Goal: Task Accomplishment & Management: Manage account settings

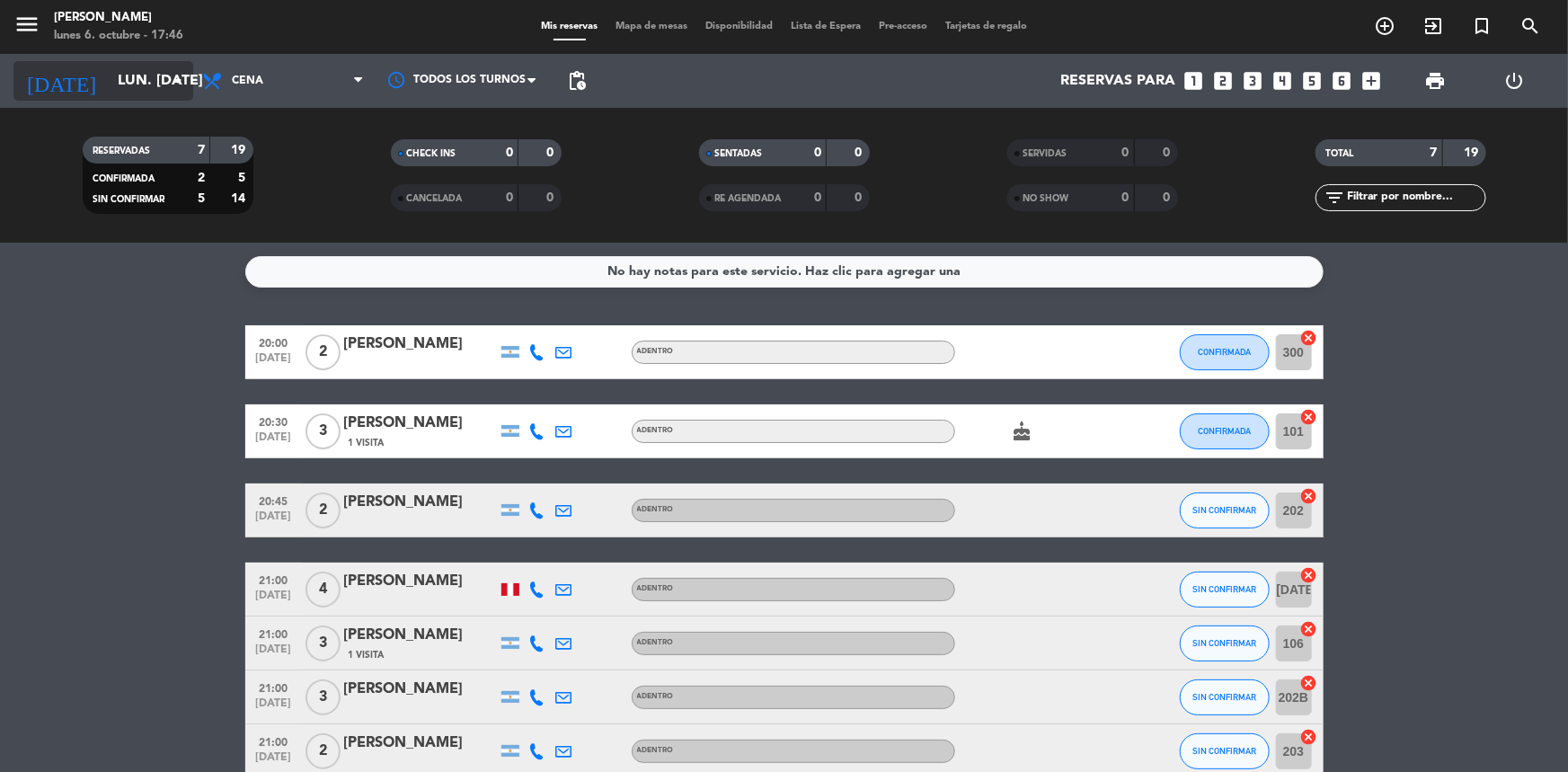
click at [150, 85] on input "lun. [DATE]" at bounding box center [203, 81] width 189 height 35
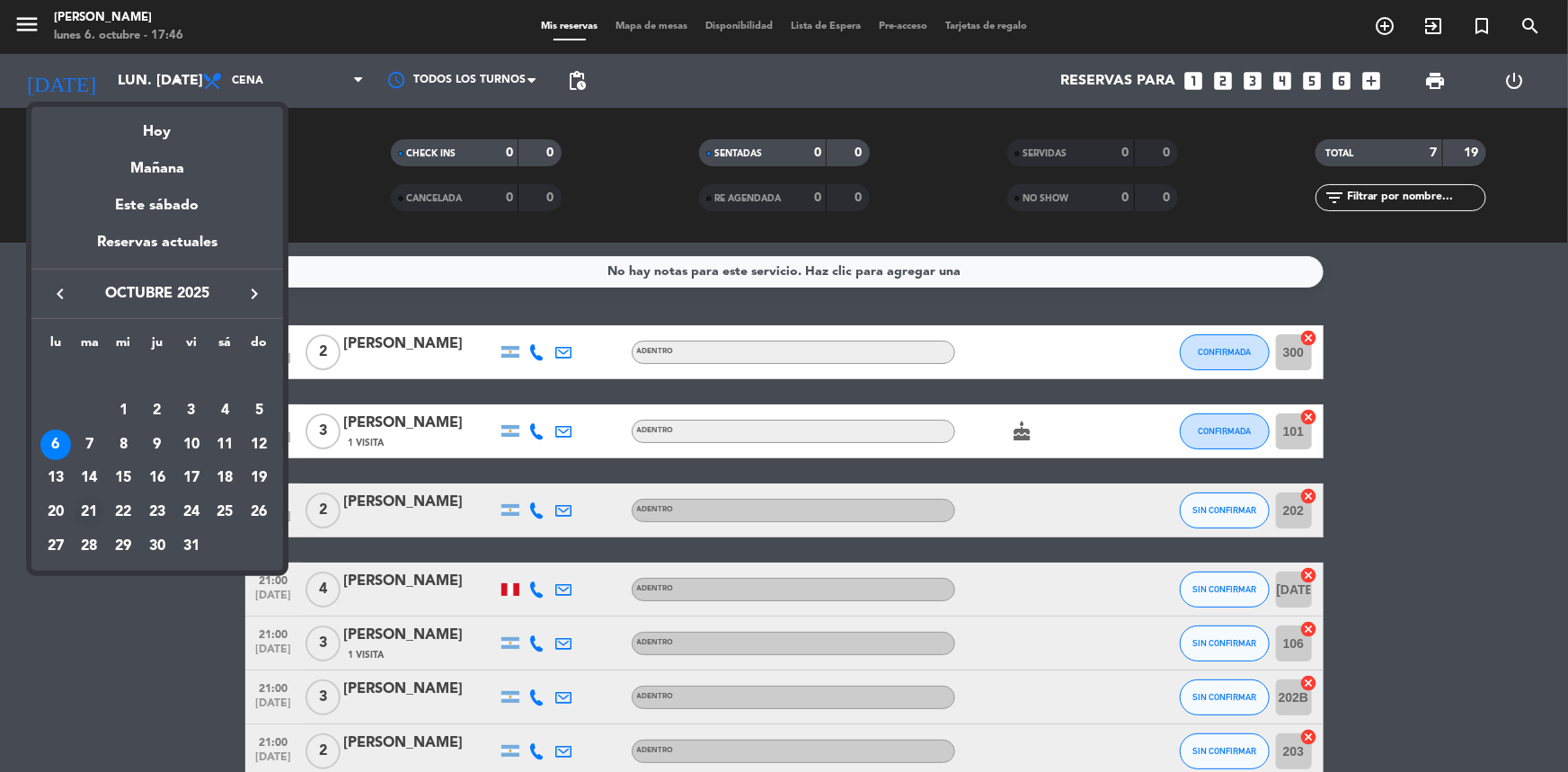
click at [89, 512] on div "21" at bounding box center [90, 512] width 31 height 31
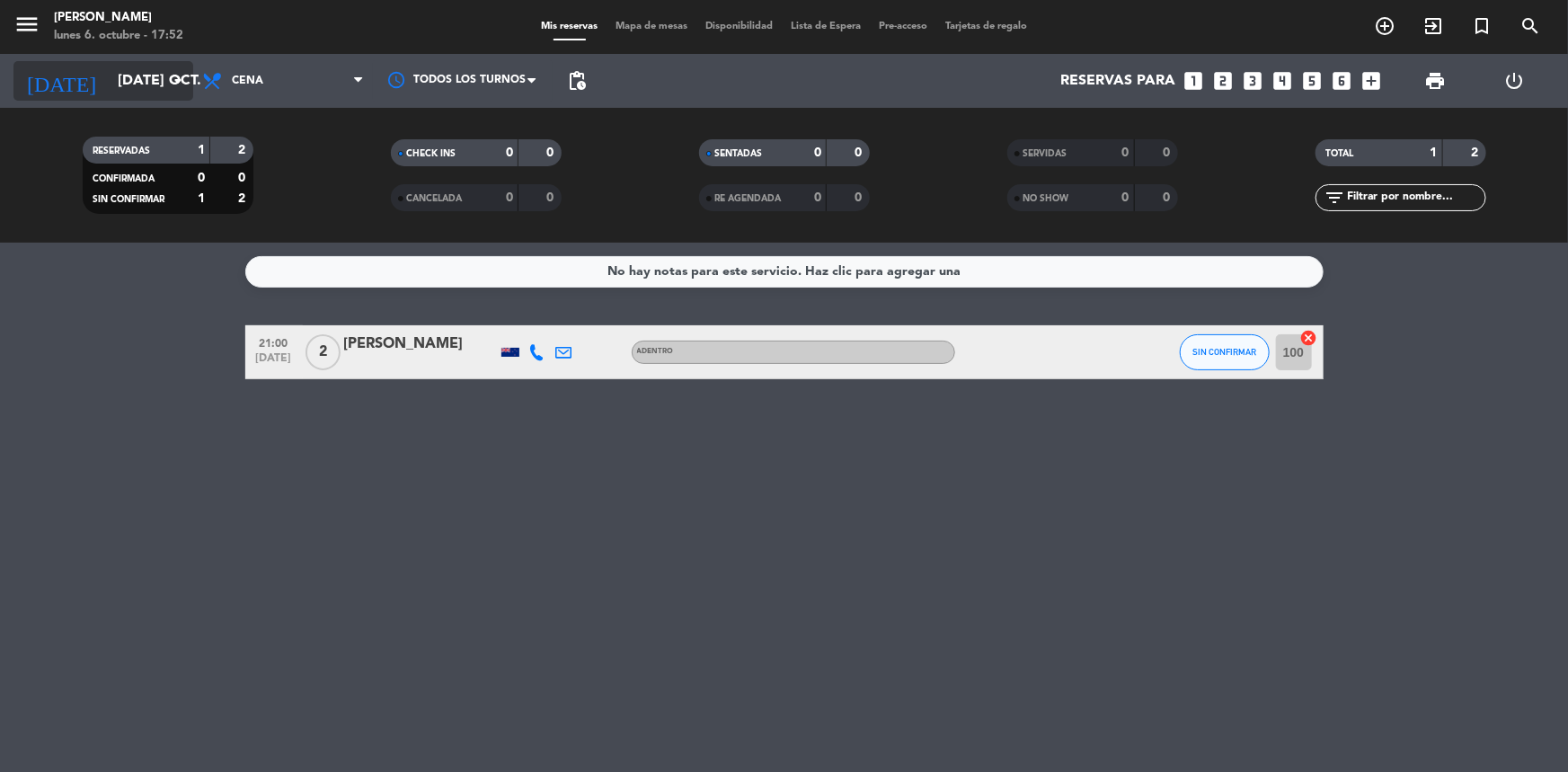
click at [167, 75] on icon "arrow_drop_down" at bounding box center [177, 81] width 22 height 22
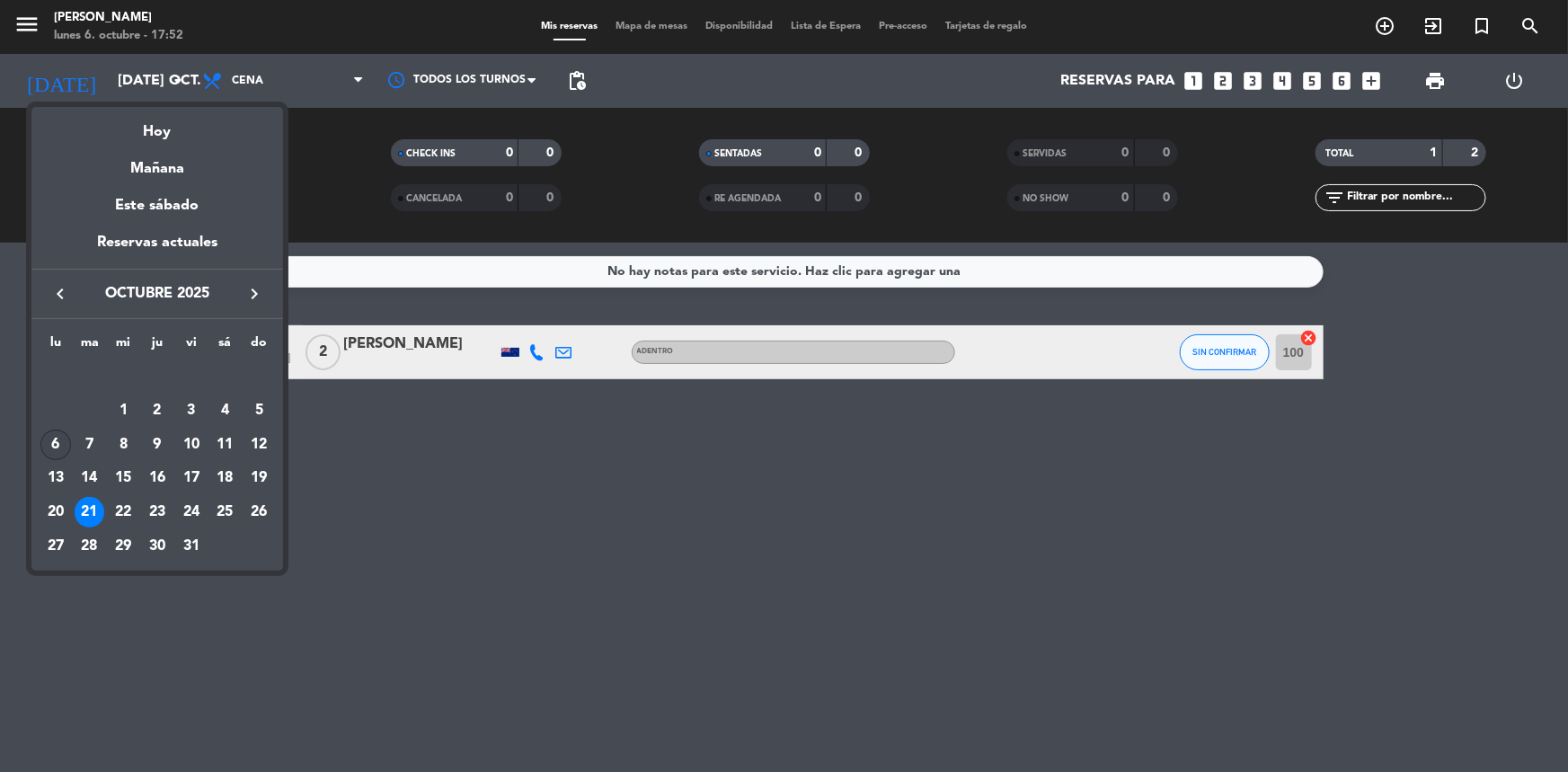
click at [55, 441] on div "6" at bounding box center [55, 444] width 31 height 31
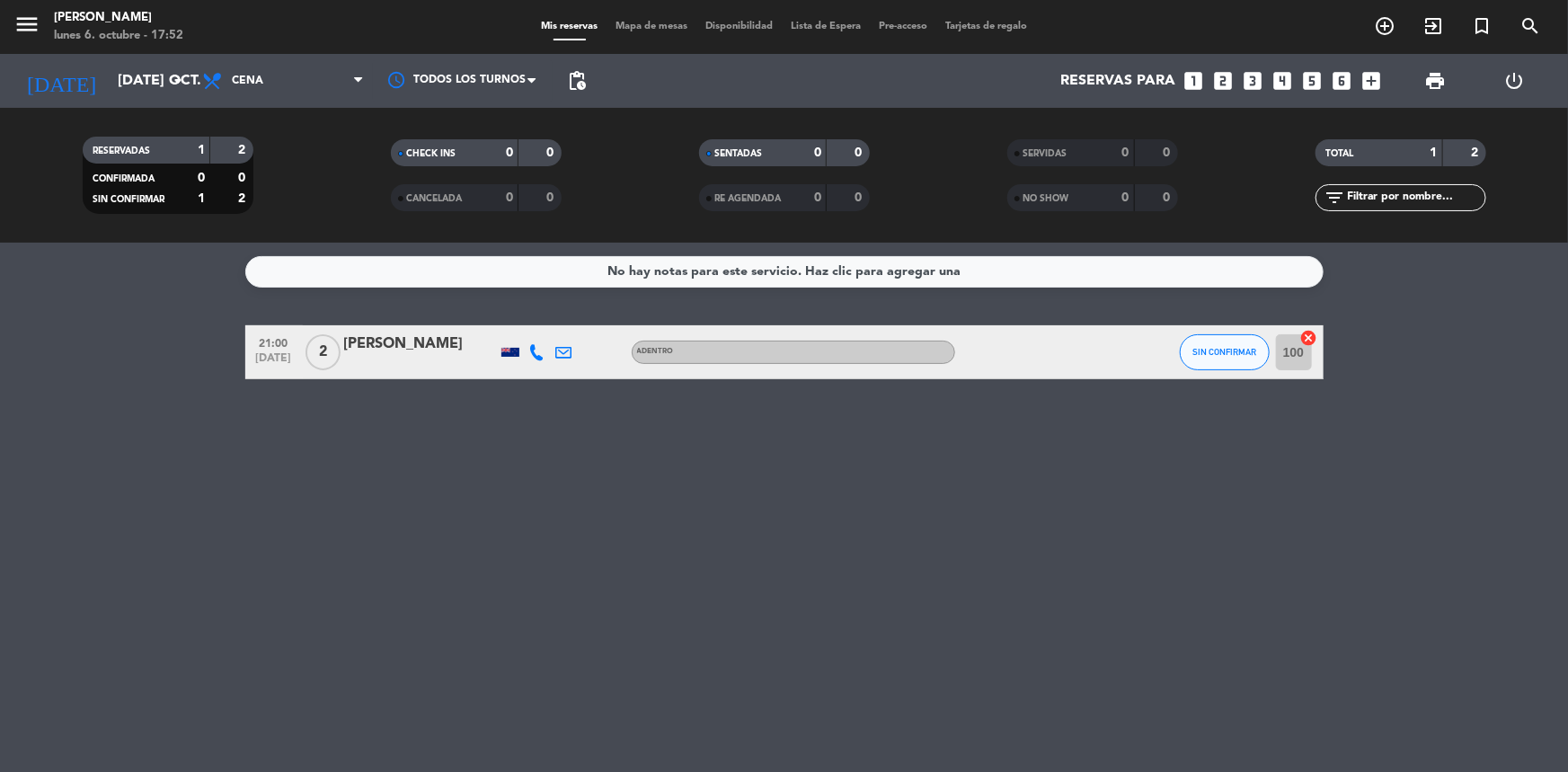
type input "lun. [DATE]"
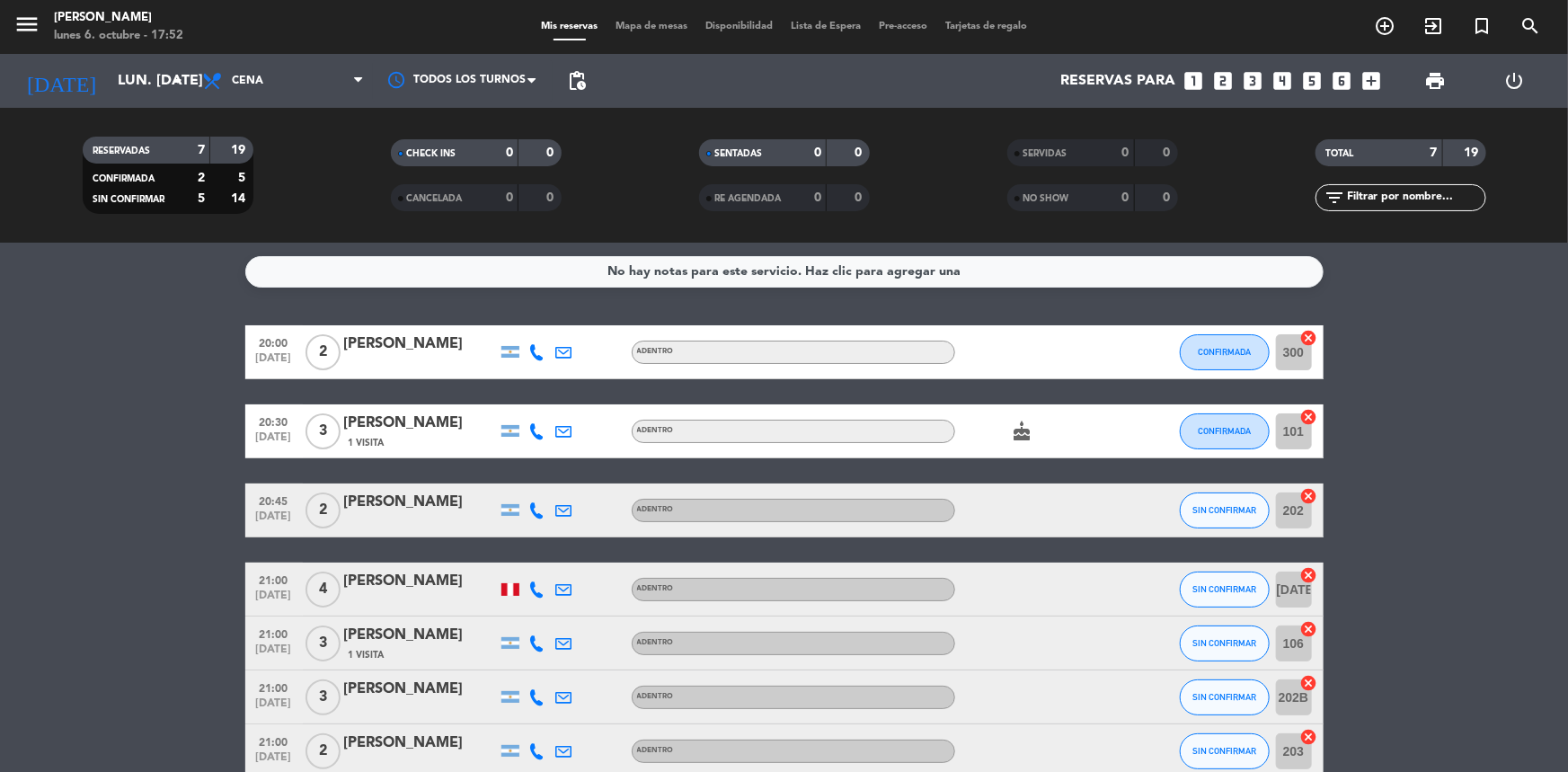
click at [538, 348] on icon at bounding box center [537, 351] width 16 height 16
click at [533, 323] on button "Copiar content_paste" at bounding box center [532, 322] width 55 height 19
click at [538, 424] on icon at bounding box center [537, 431] width 16 height 16
click at [538, 503] on icon at bounding box center [537, 510] width 16 height 16
click at [545, 483] on span "content_paste" at bounding box center [552, 480] width 13 height 13
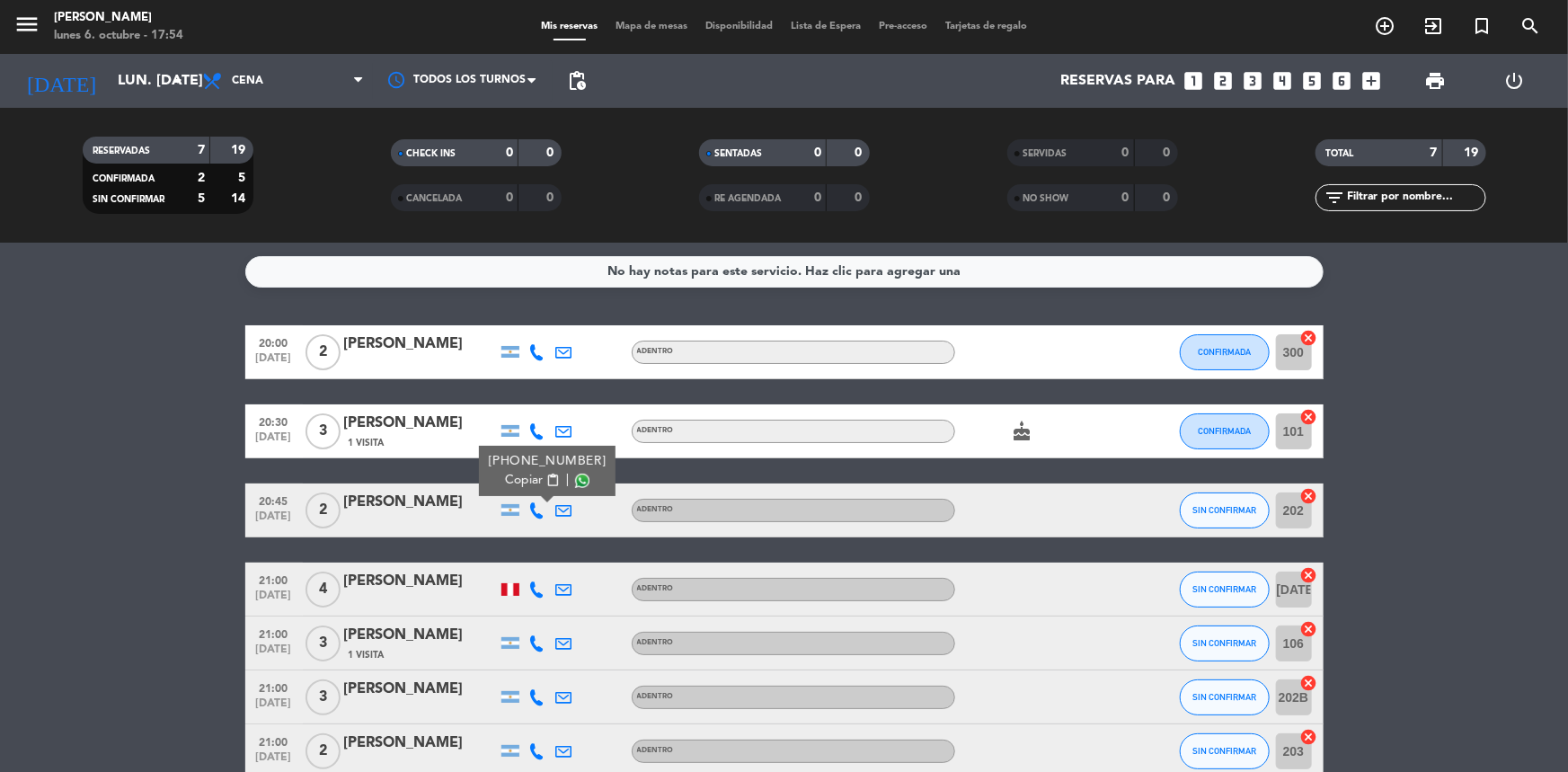
click at [545, 476] on span "content_paste" at bounding box center [552, 480] width 13 height 13
click at [537, 583] on icon at bounding box center [537, 589] width 16 height 16
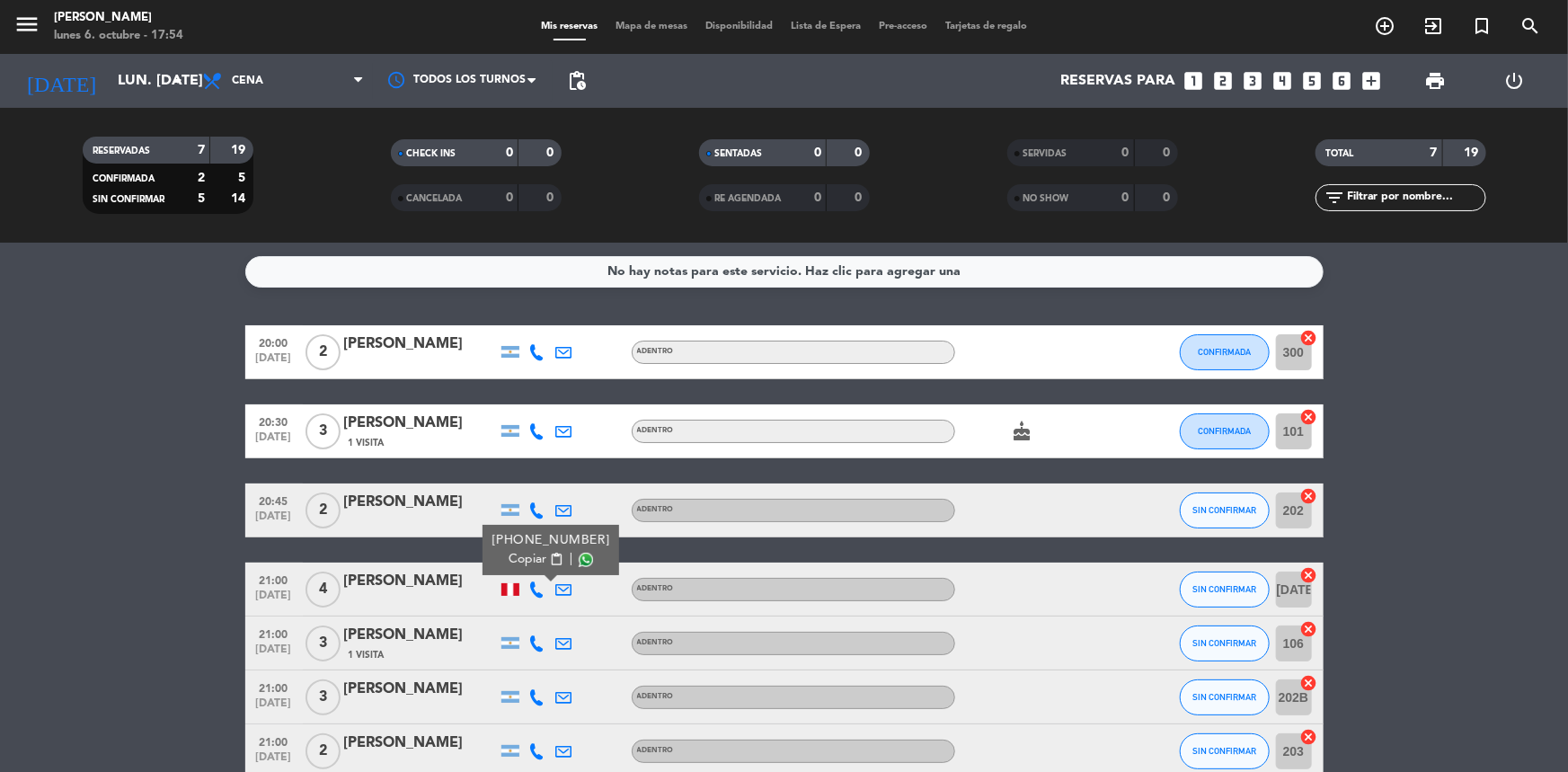
click at [549, 557] on span "content_paste" at bounding box center [555, 559] width 13 height 13
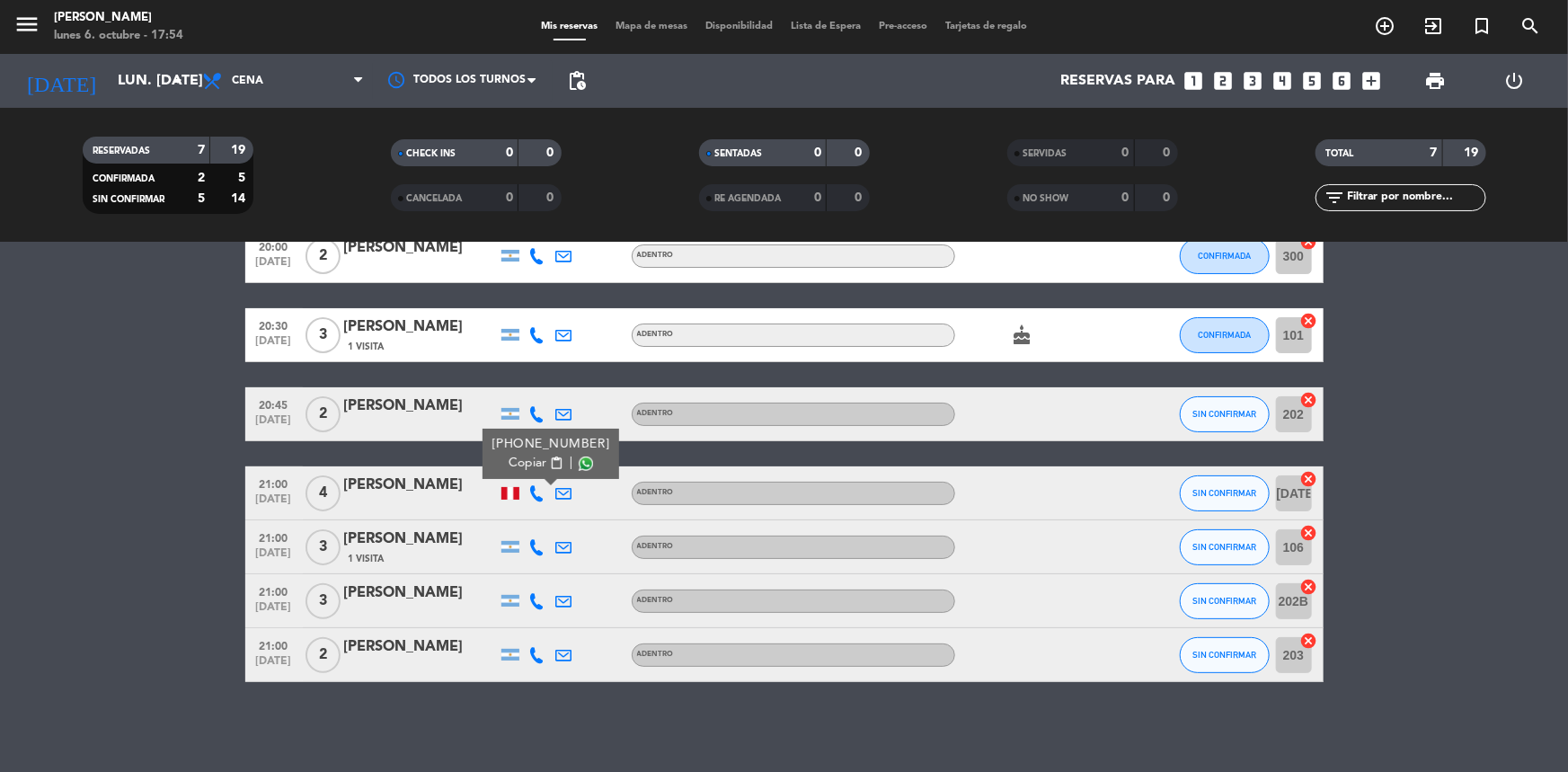
click at [540, 542] on icon at bounding box center [537, 546] width 16 height 16
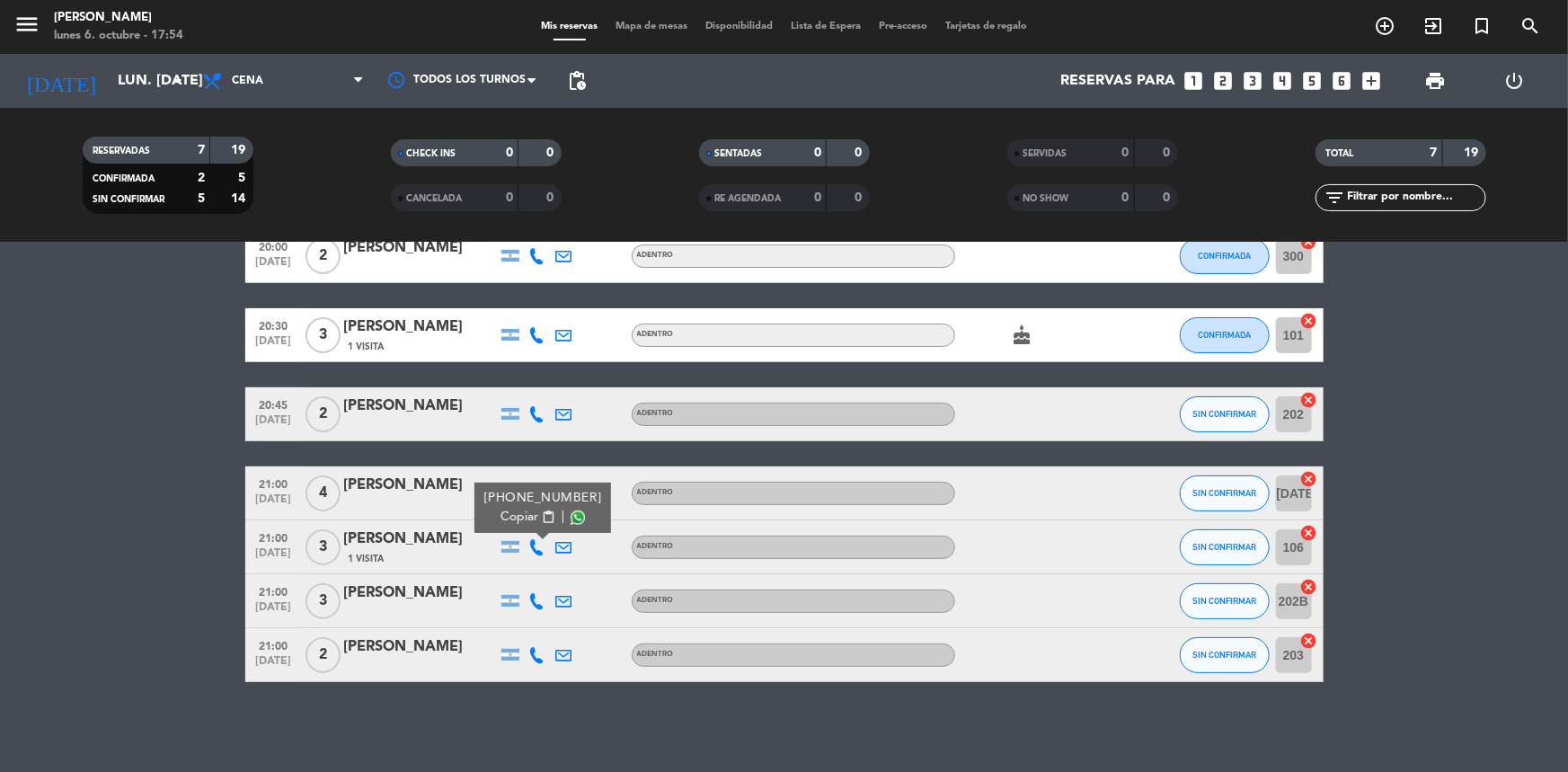
click at [529, 516] on span "Copiar" at bounding box center [519, 517] width 37 height 19
click at [1217, 542] on span "SIN CONFIRMAR" at bounding box center [1224, 546] width 64 height 10
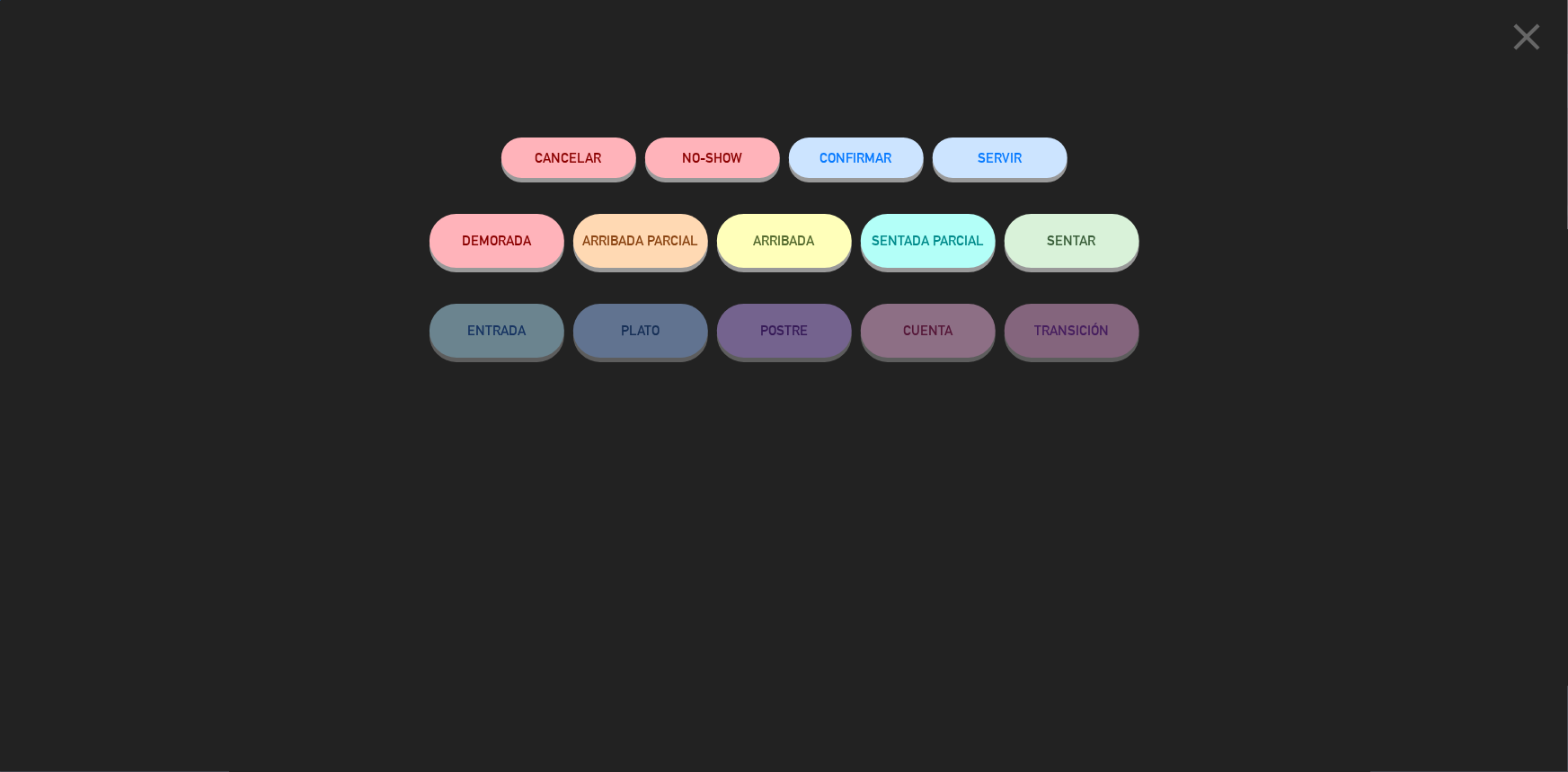
click at [815, 159] on button "CONFIRMAR" at bounding box center [856, 157] width 135 height 40
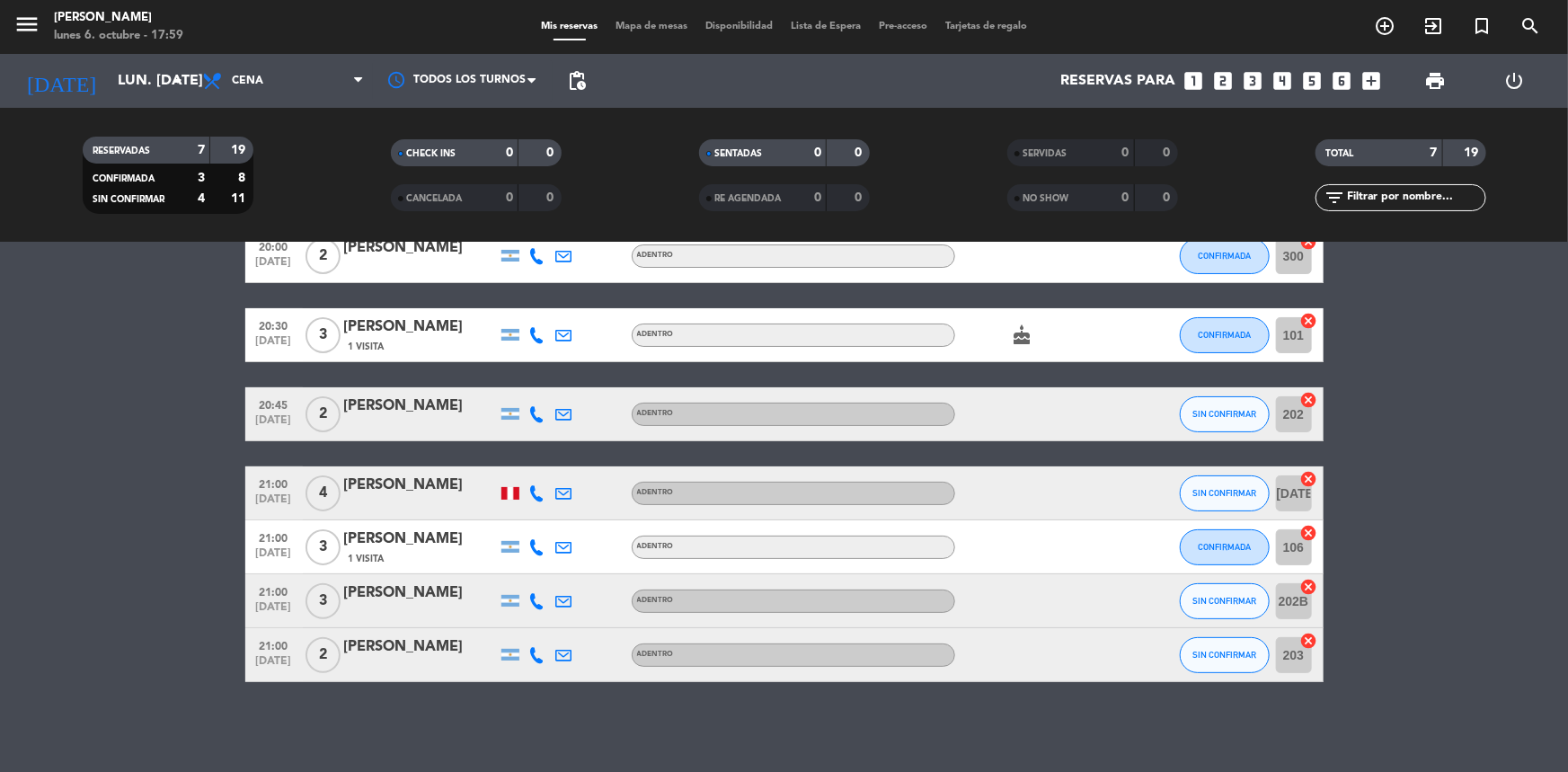
click at [531, 598] on icon at bounding box center [537, 601] width 16 height 16
click at [545, 574] on span "content_paste" at bounding box center [552, 571] width 13 height 13
click at [539, 653] on icon at bounding box center [537, 655] width 16 height 16
click at [527, 616] on span "Copiar" at bounding box center [524, 625] width 37 height 19
click at [1221, 613] on button "SIN CONFIRMAR" at bounding box center [1224, 601] width 90 height 36
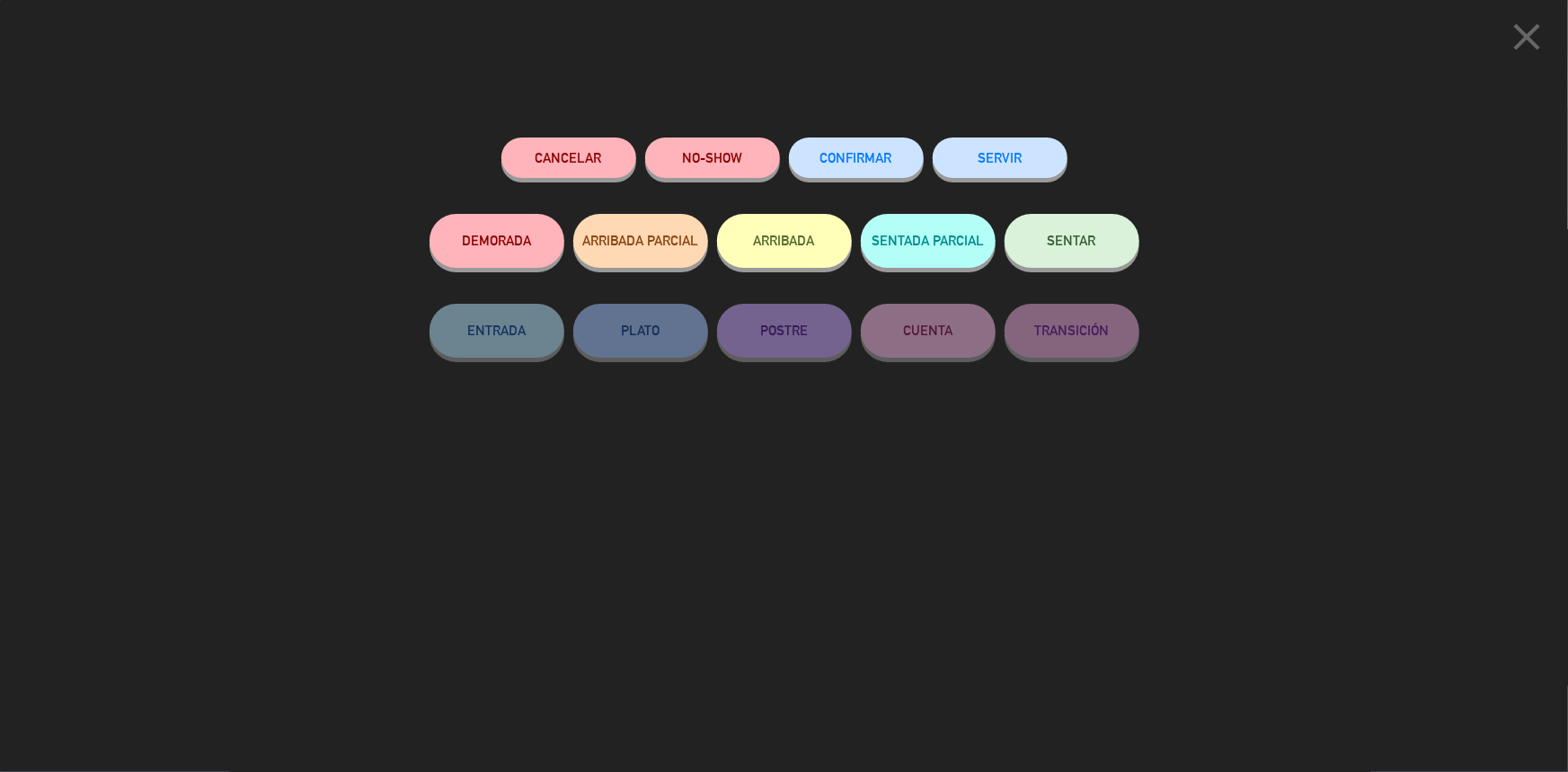
drag, startPoint x: 844, startPoint y: 167, endPoint x: 883, endPoint y: 224, distance: 69.1
click at [844, 166] on button "CONFIRMAR" at bounding box center [856, 157] width 135 height 40
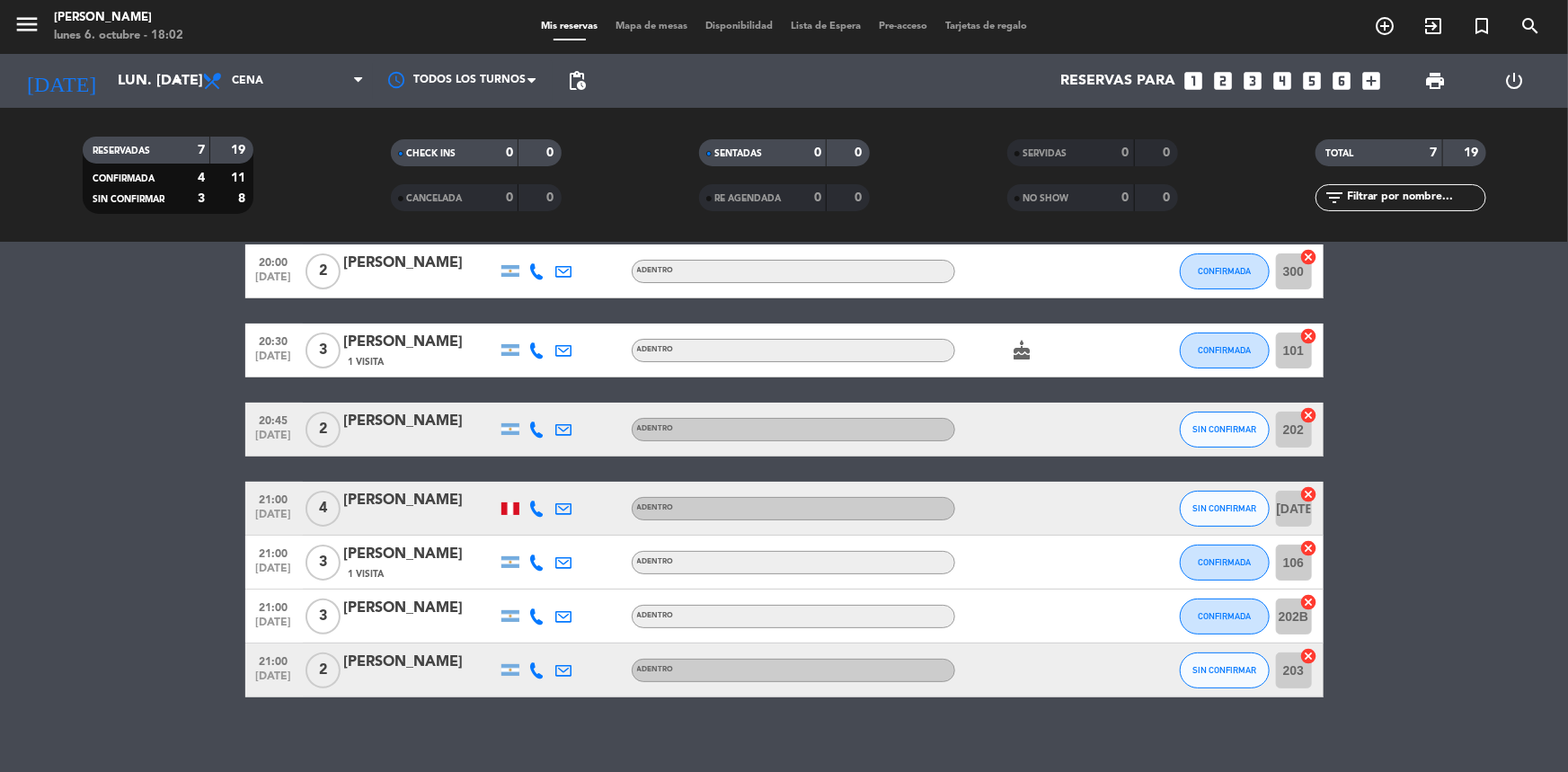
scroll to position [0, 0]
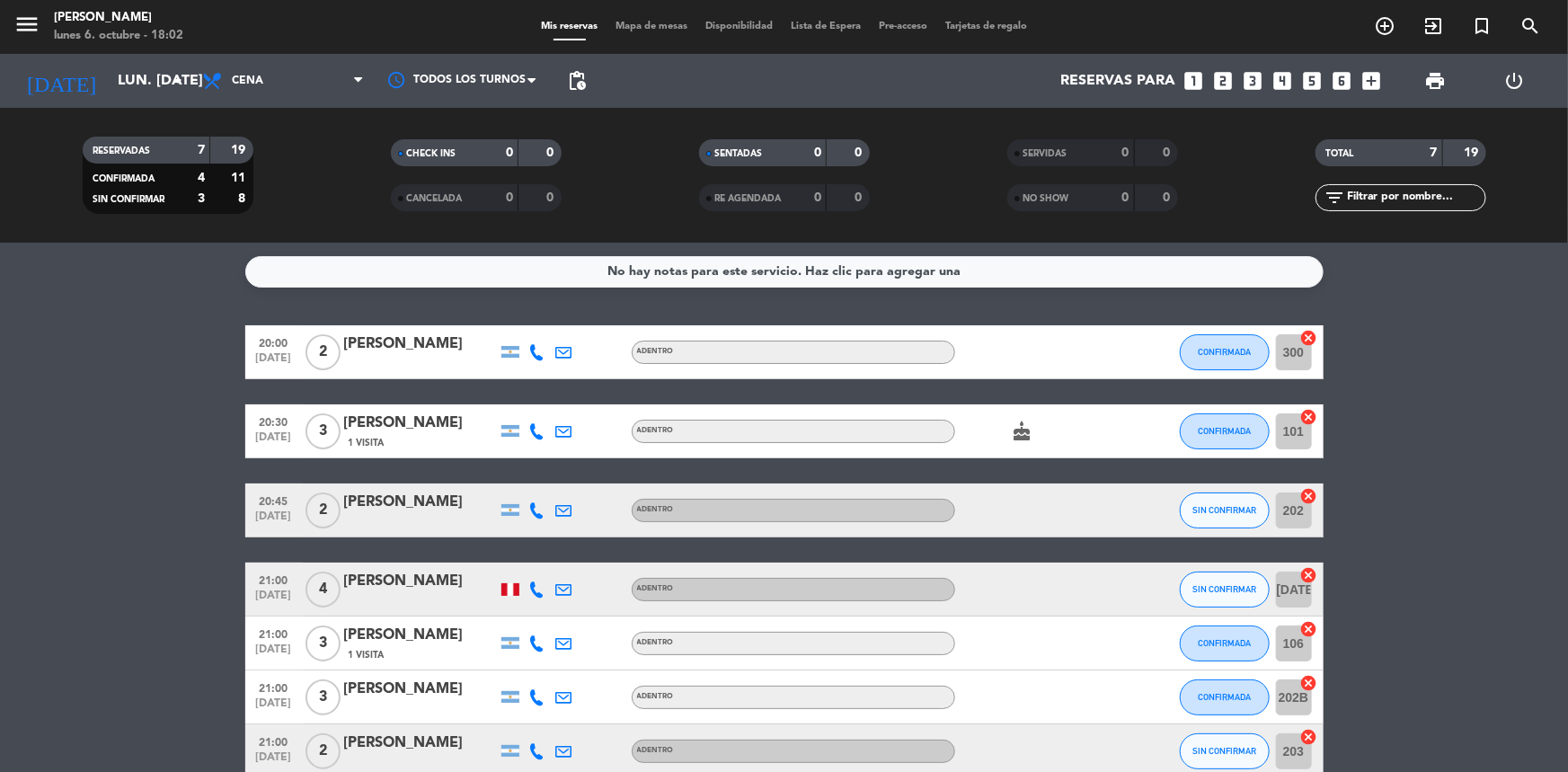
click at [536, 350] on icon at bounding box center [537, 351] width 16 height 16
click at [377, 344] on div "[PERSON_NAME]" at bounding box center [420, 344] width 153 height 23
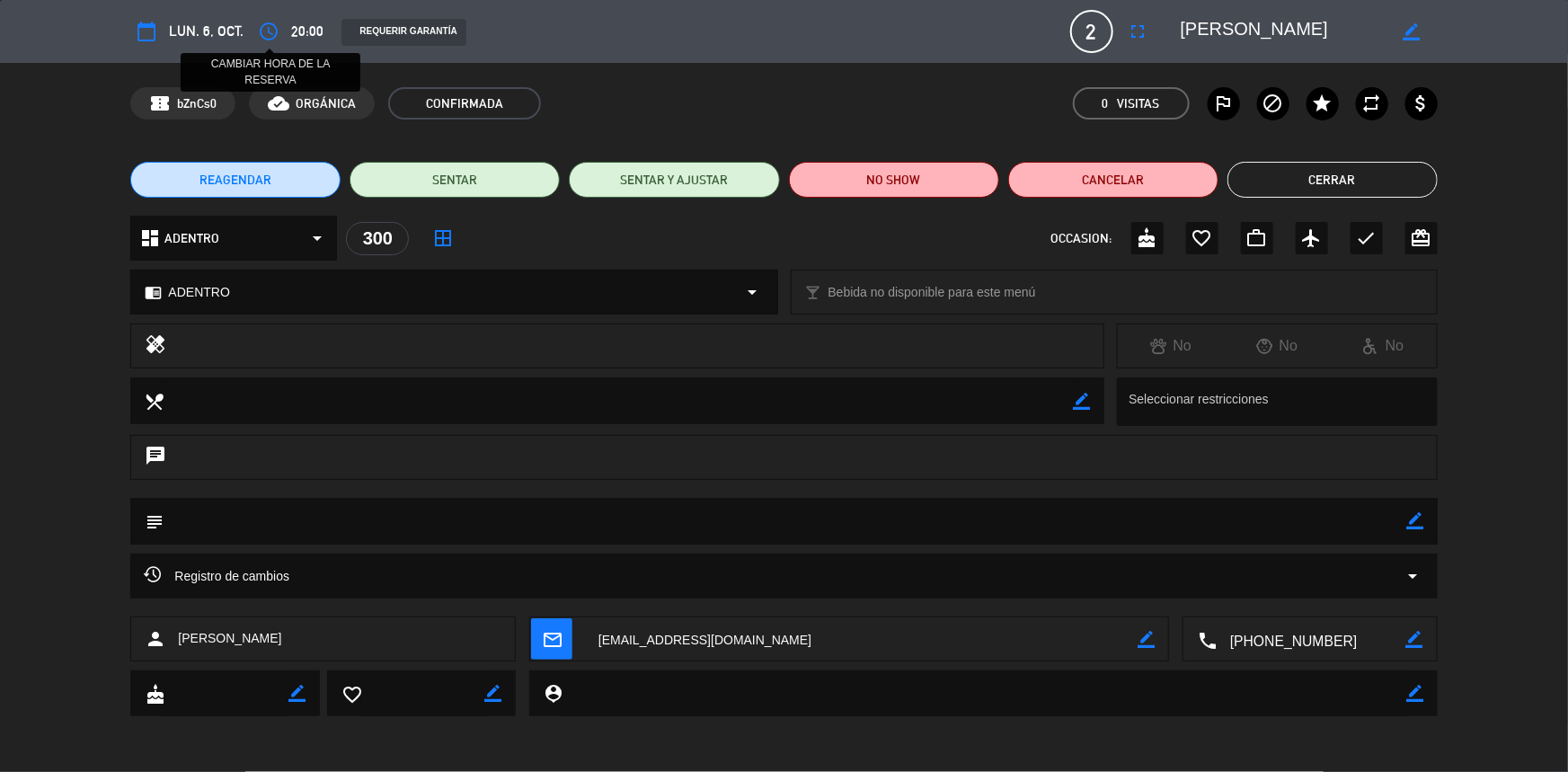
click at [273, 28] on icon "access_time" at bounding box center [268, 31] width 22 height 22
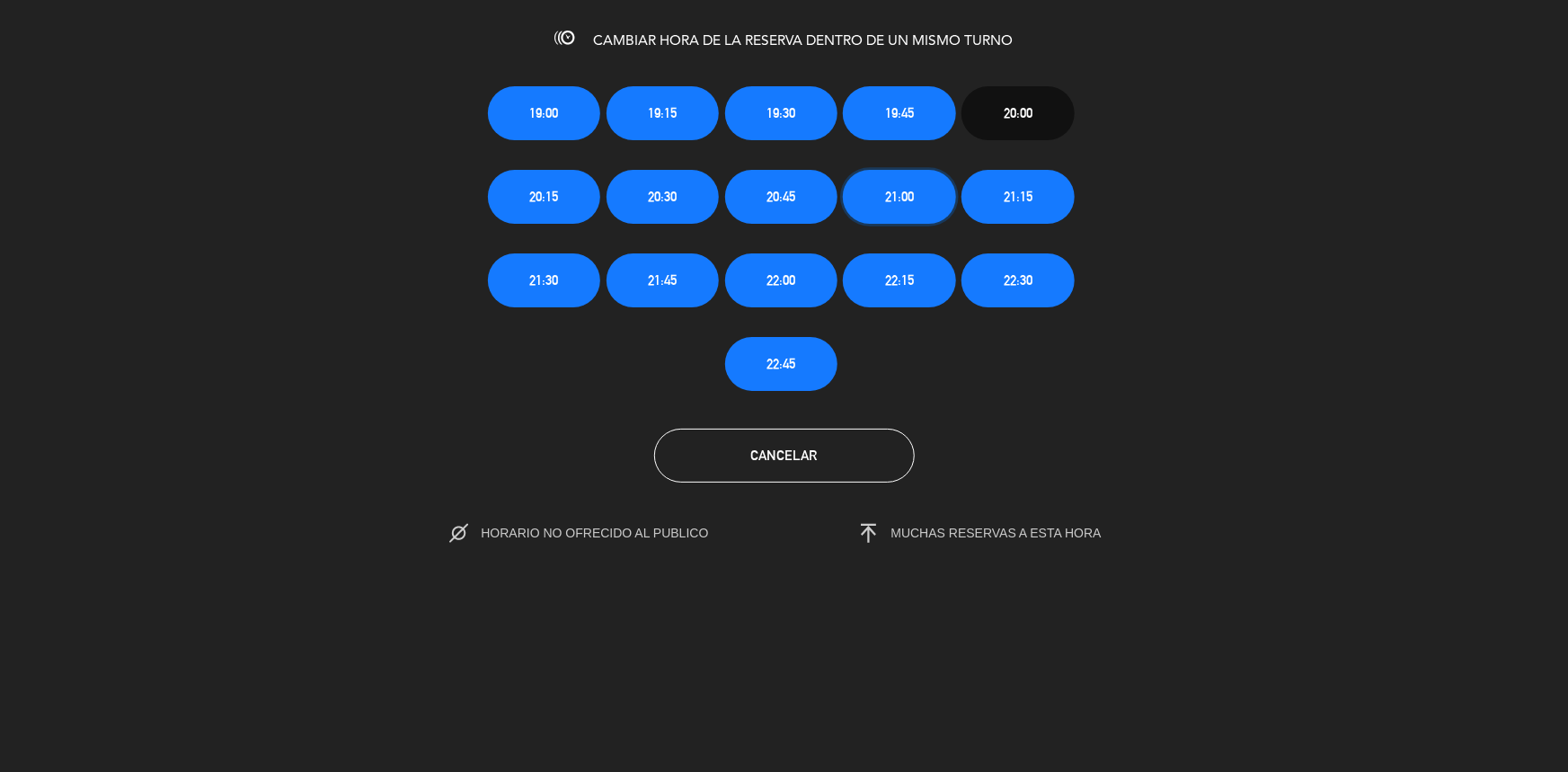
click at [911, 198] on span "21:00" at bounding box center [899, 197] width 29 height 21
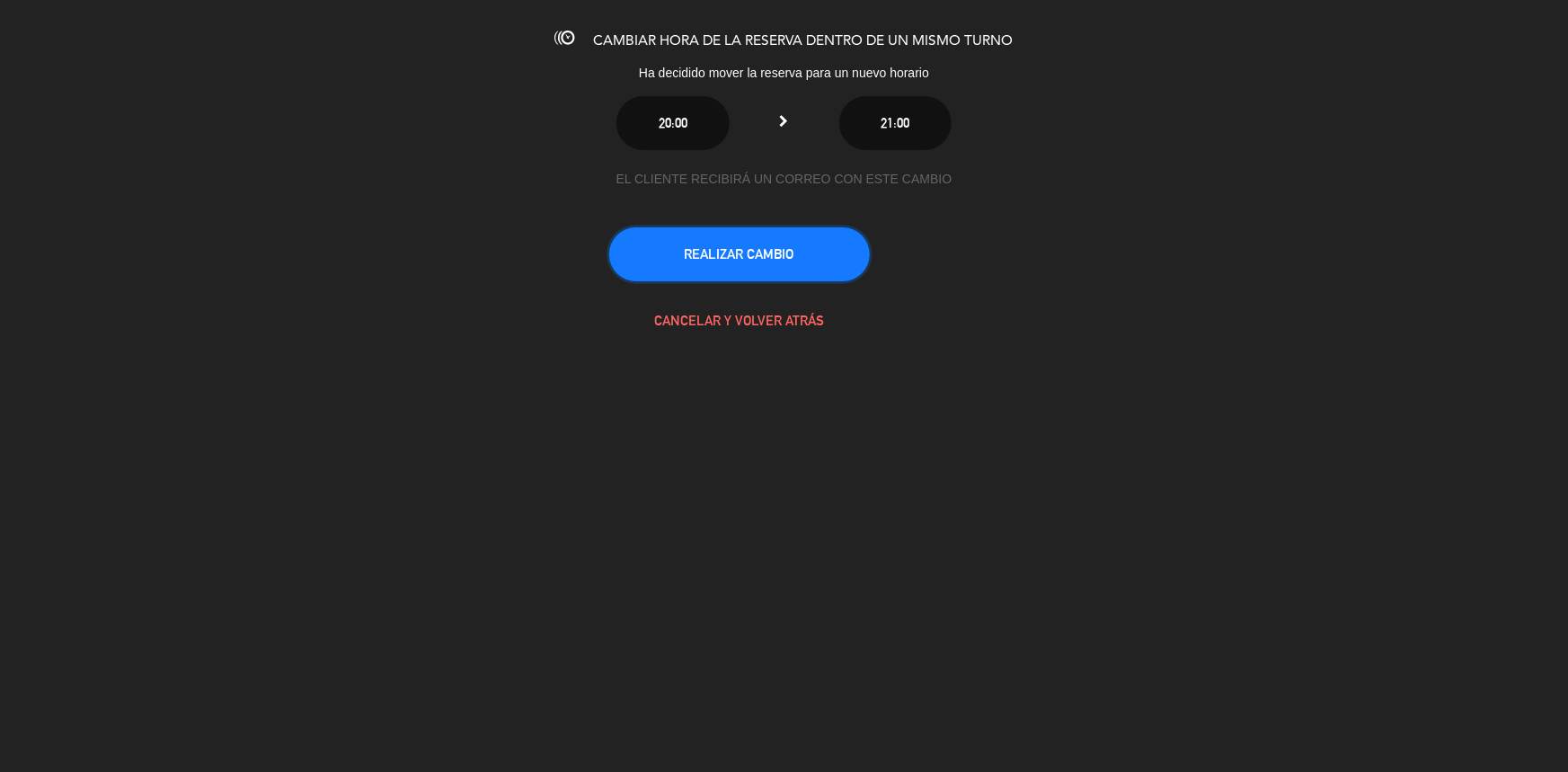
click at [778, 252] on button "REALIZAR CAMBIO" at bounding box center [739, 255] width 260 height 54
